Goal: Information Seeking & Learning: Learn about a topic

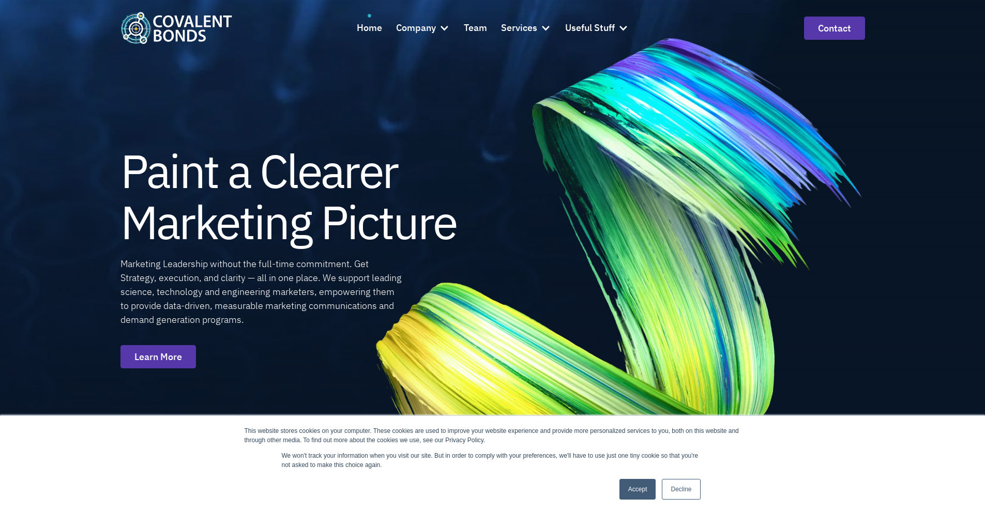
click at [692, 491] on link "Decline" at bounding box center [681, 489] width 38 height 21
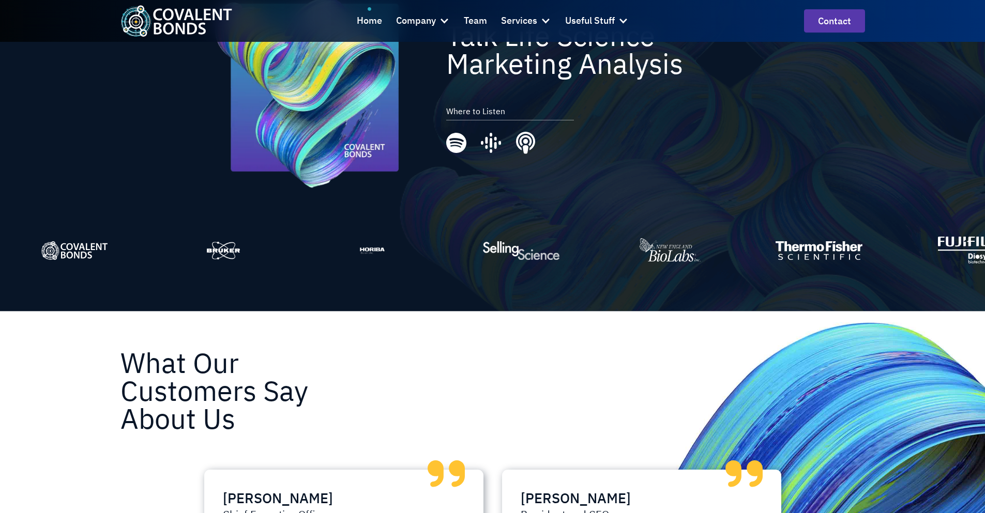
scroll to position [2792, 0]
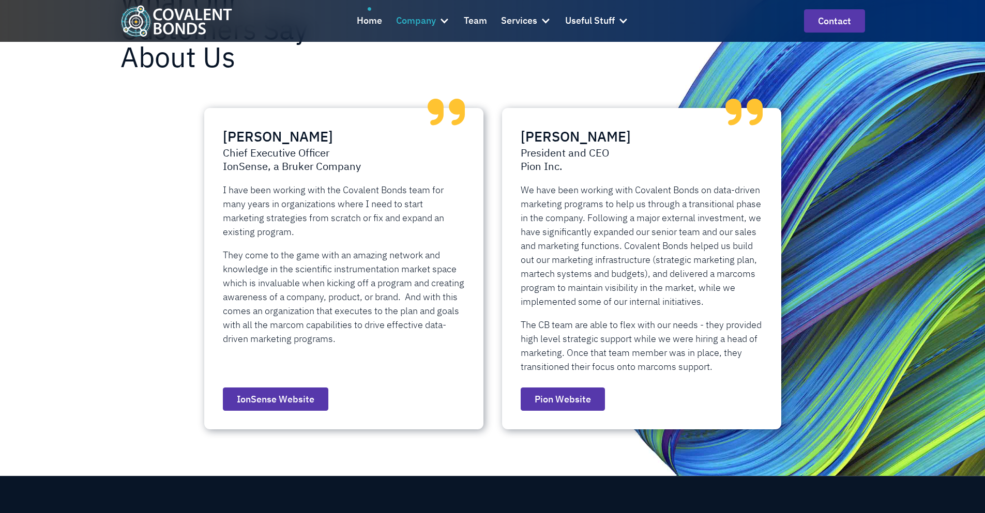
click at [445, 25] on div at bounding box center [444, 21] width 10 height 10
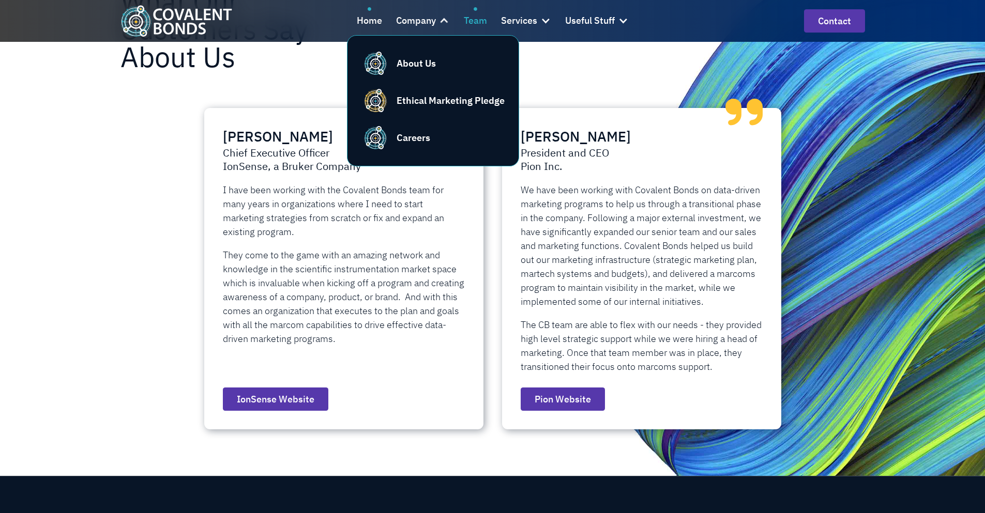
click at [483, 23] on div "Team" at bounding box center [475, 20] width 23 height 15
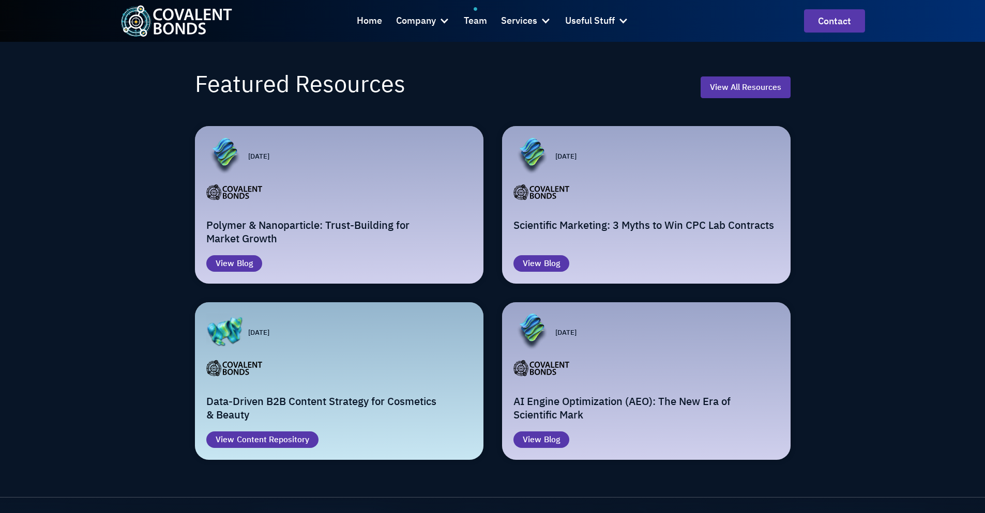
scroll to position [1448, 0]
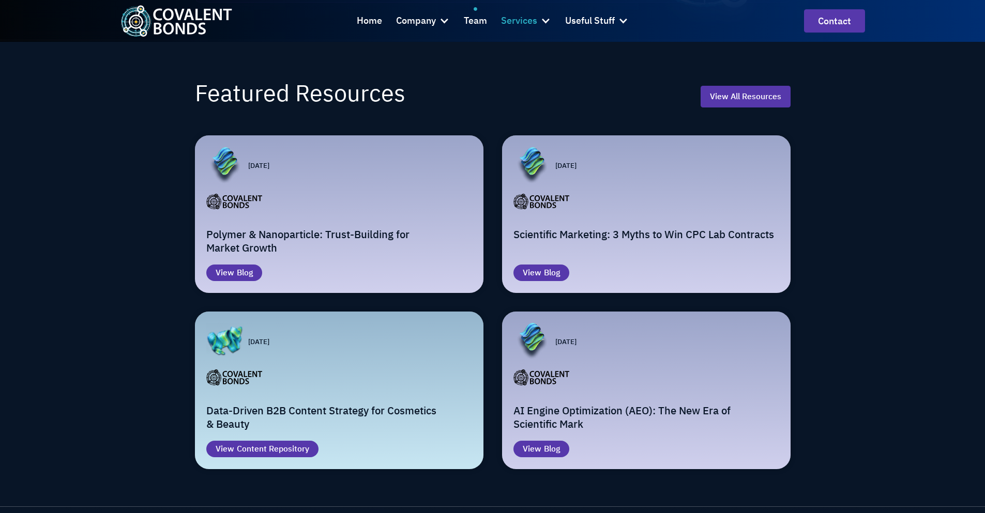
click at [514, 24] on div "Services" at bounding box center [519, 20] width 36 height 15
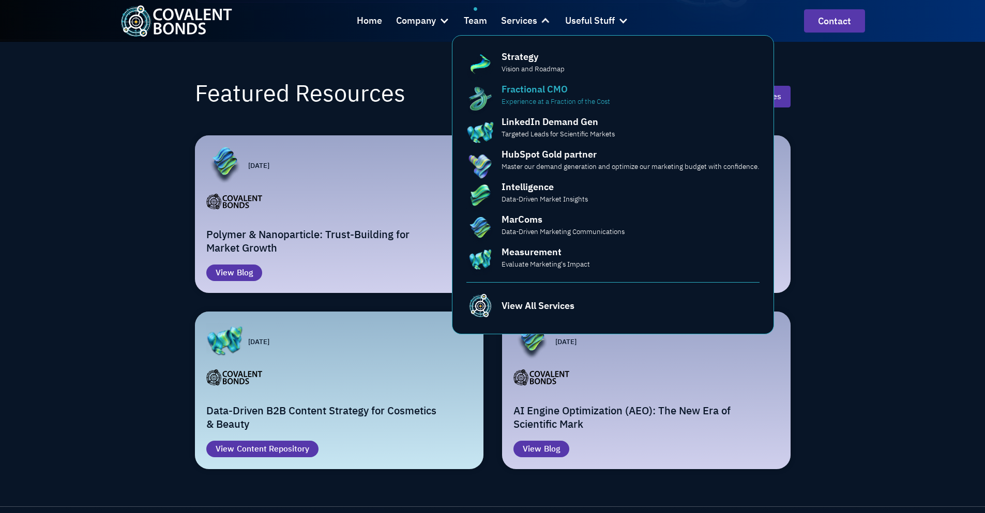
click at [547, 92] on div "Fractional CMO" at bounding box center [535, 89] width 66 height 14
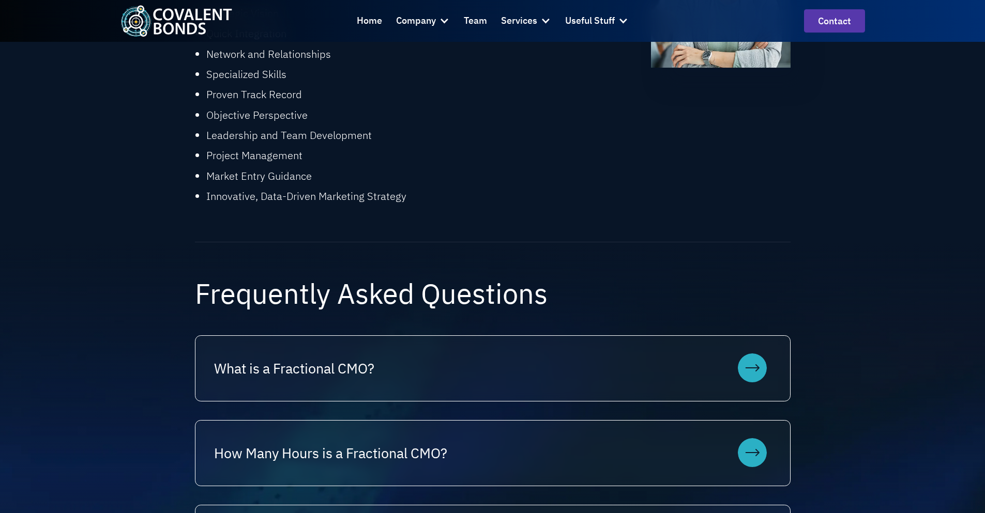
scroll to position [827, 0]
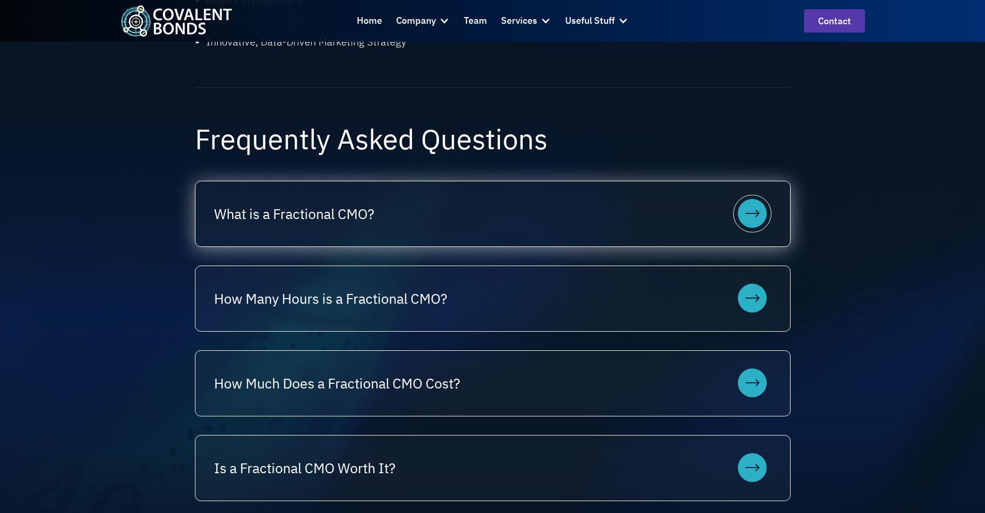
click at [347, 233] on div "What is a Fractional CMO?" at bounding box center [492, 213] width 595 height 65
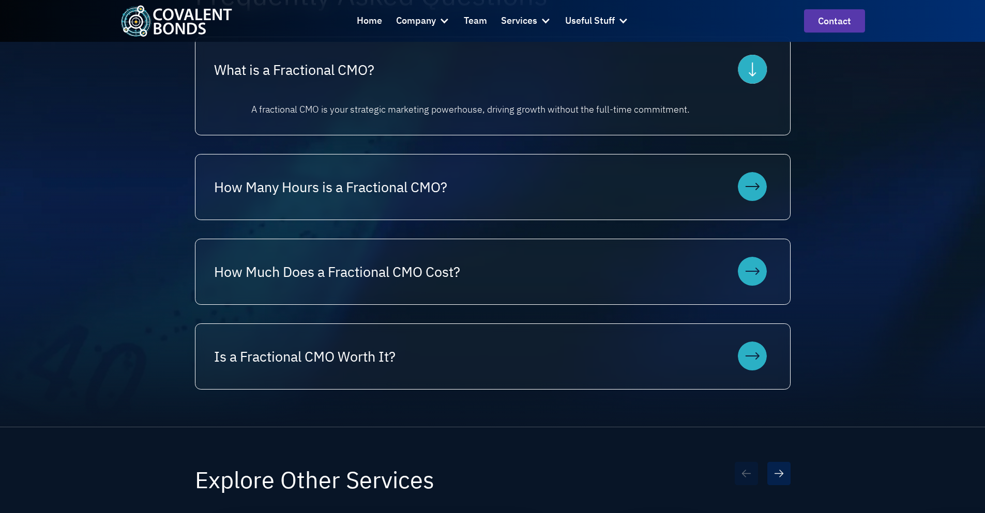
scroll to position [982, 0]
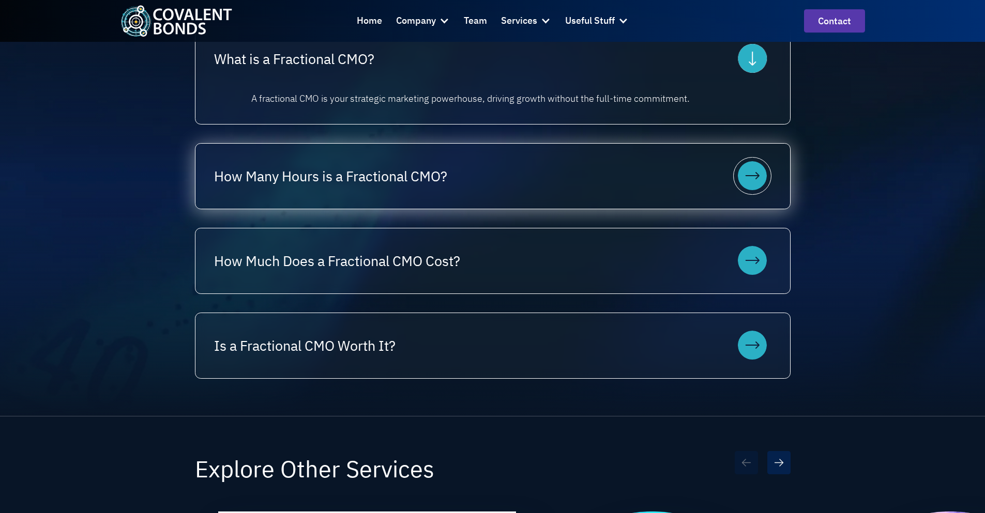
click at [297, 183] on h2 "How Many Hours is a Fractional CMO?" at bounding box center [330, 176] width 233 height 20
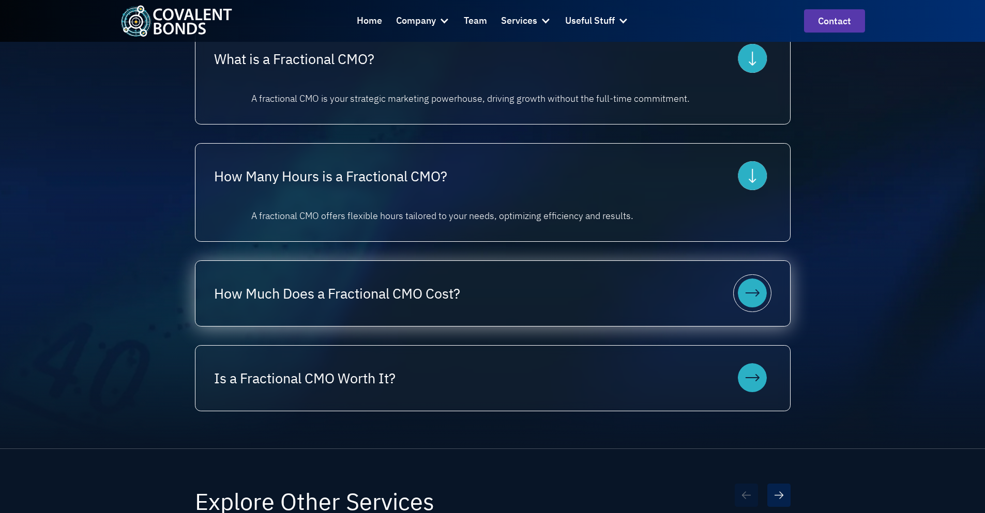
click at [347, 292] on h2 "How Much Does a Fractional CMO Cost?" at bounding box center [337, 294] width 246 height 20
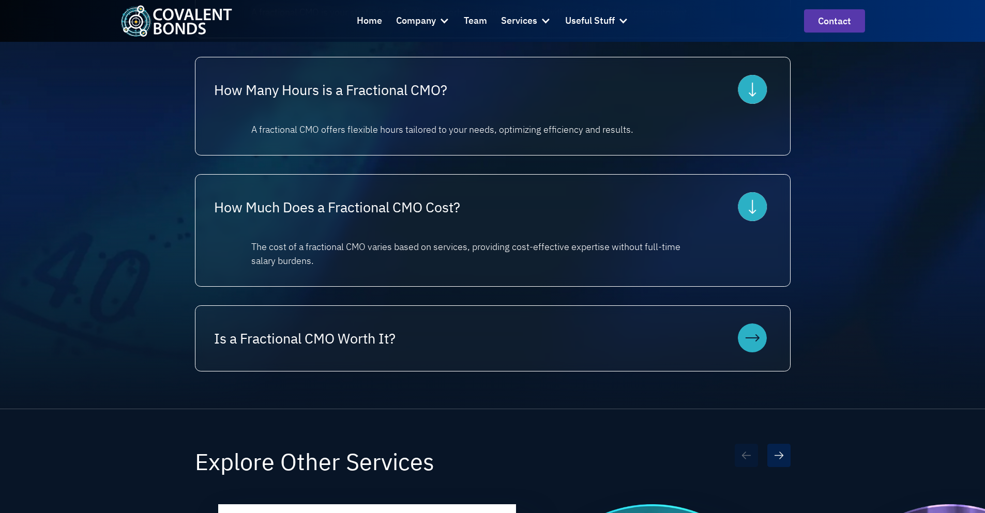
scroll to position [1086, 0]
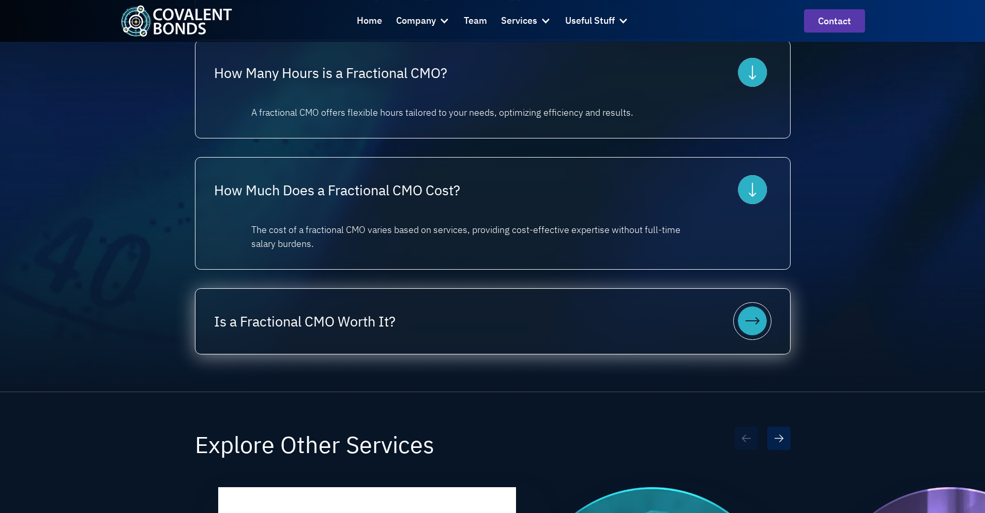
click at [290, 314] on h2 "Is a Fractional CMO Worth It?" at bounding box center [304, 322] width 181 height 20
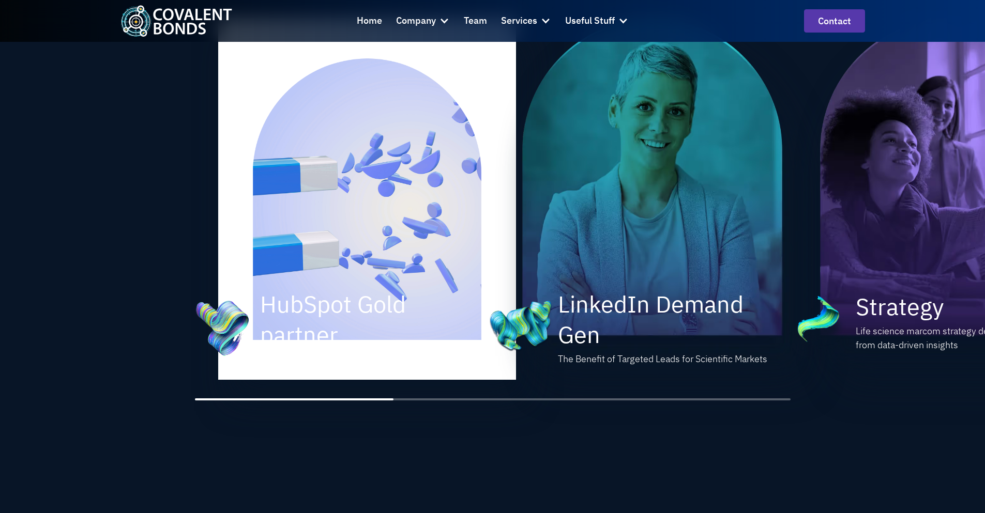
scroll to position [1603, 0]
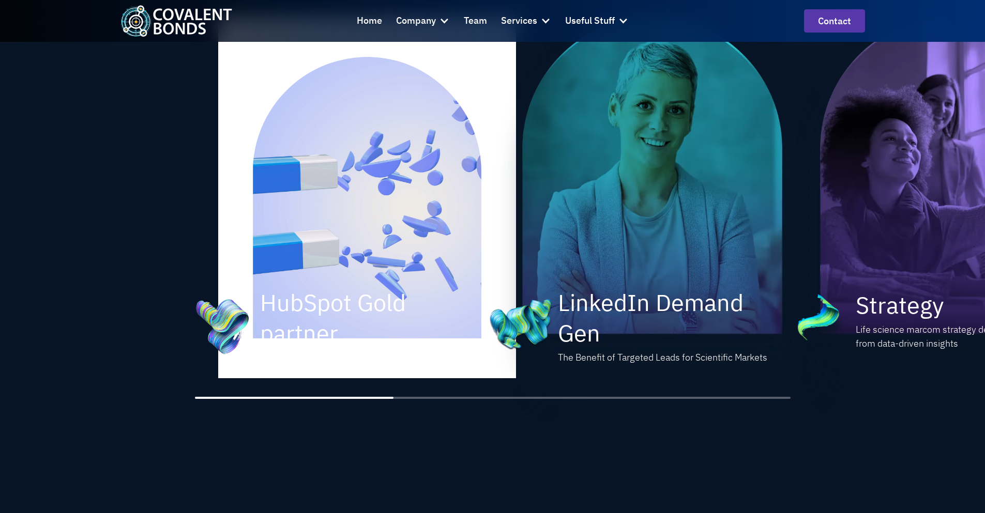
drag, startPoint x: 368, startPoint y: 400, endPoint x: 401, endPoint y: 397, distance: 32.7
click at [401, 397] on div "Explore Other Services HubSpot Gold partner The Benefit of Targeted Leads for S…" at bounding box center [493, 170] width 596 height 496
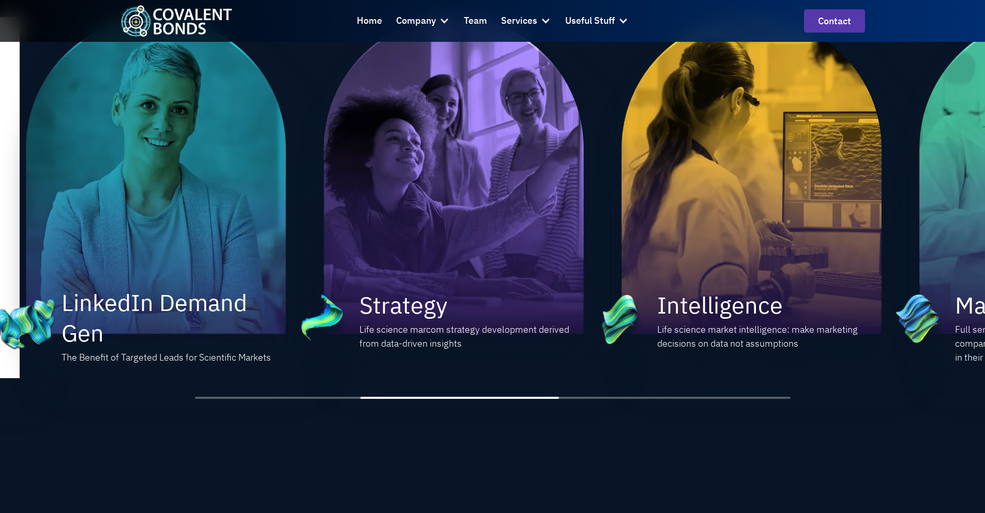
click at [544, 401] on div "Explore Other Services HubSpot Gold partner The Benefit of Targeted Leads for S…" at bounding box center [493, 170] width 596 height 496
